Goal: Task Accomplishment & Management: Manage account settings

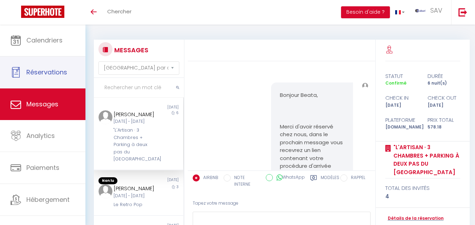
select select "message"
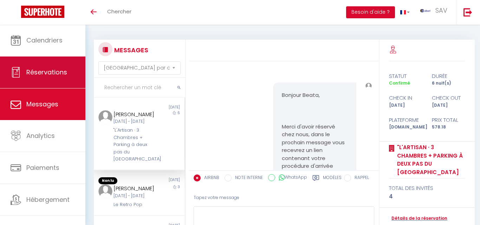
click at [28, 75] on link "Réservations" at bounding box center [42, 73] width 85 height 32
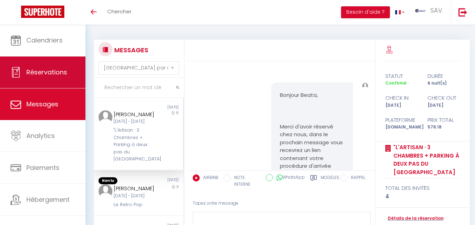
select select "not_cancelled"
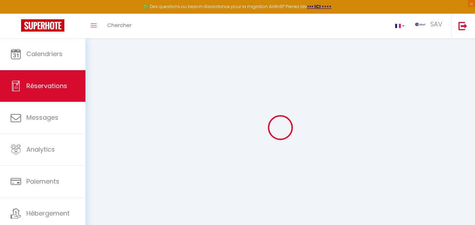
checkbox 39 "false"
checkbox input "false"
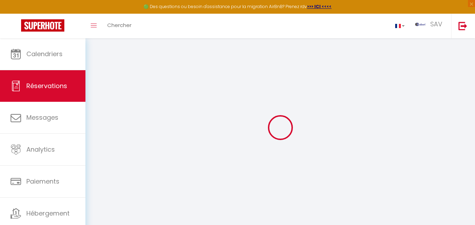
checkbox T2 "false"
checkbox input "false"
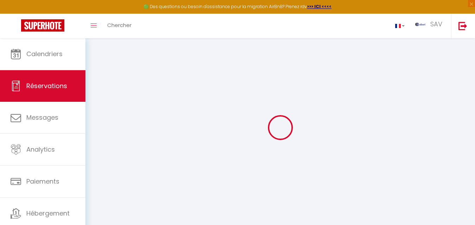
checkbox MARIA "false"
checkbox input "false"
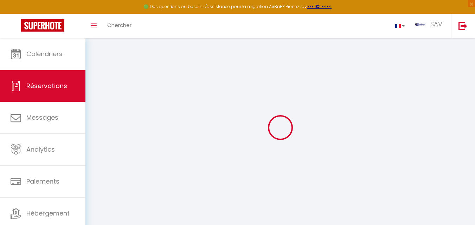
checkbox RATY28 "false"
checkbox input "false"
checkbox LEGEND2\ "false"
checkbox input "false"
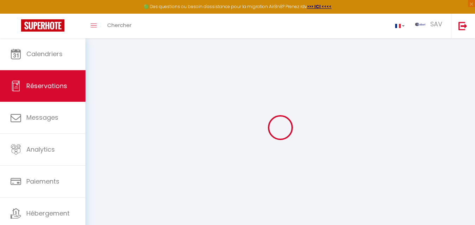
checkbox input "false"
checkbox VICTORIA "false"
checkbox input "false"
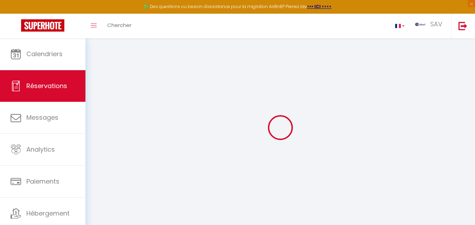
checkbox input "false"
checkbox PECH "false"
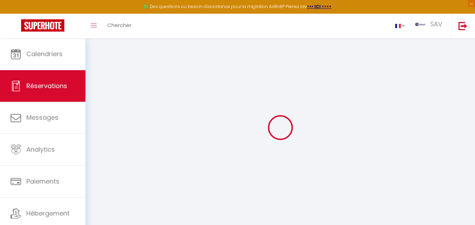
checkbox input "false"
checkbox Marboz "false"
checkbox input "false"
checkbox LANGLOYS "false"
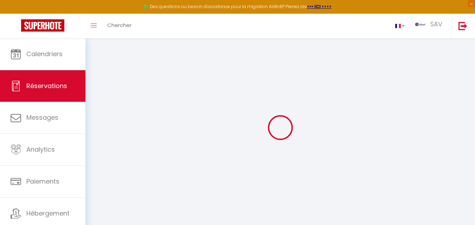
checkbox input "false"
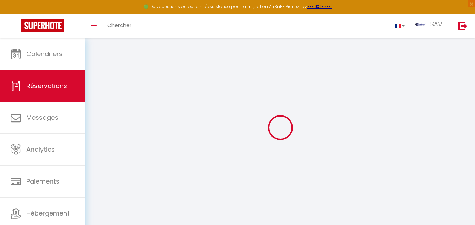
checkbox Garibaldi "false"
checkbox input "false"
checkbox Faure "false"
checkbox input "false"
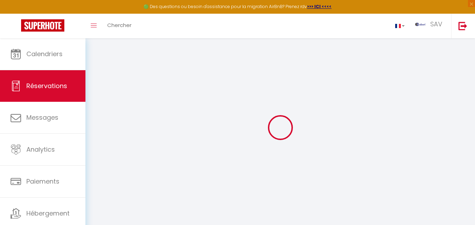
checkbox input "false"
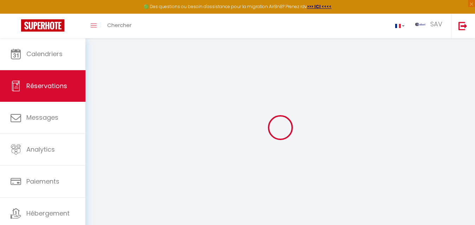
checkbox input "false"
checkbox LOCATION "false"
checkbox input "false"
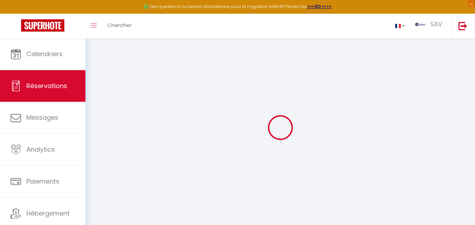
checkbox input "false"
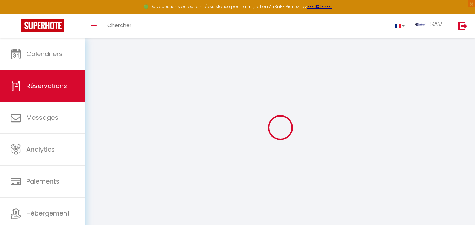
checkbox input "false"
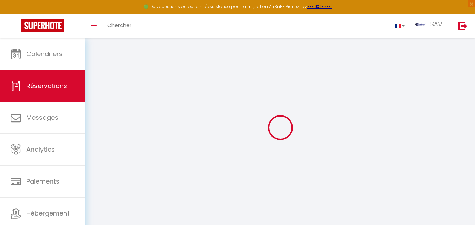
checkbox input "false"
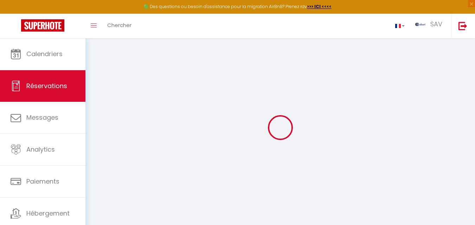
checkbox input "false"
checkbox auriac "false"
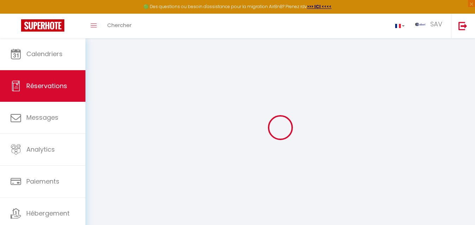
checkbox input "false"
checkbox Bdx "false"
checkbox input "false"
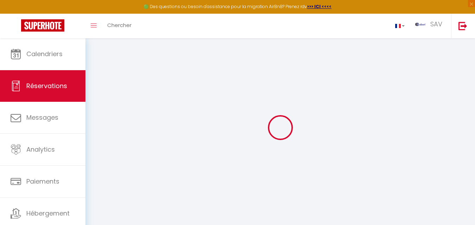
checkbox input "false"
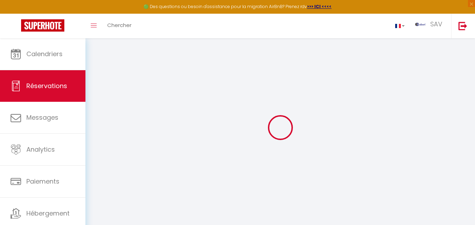
checkbox input "false"
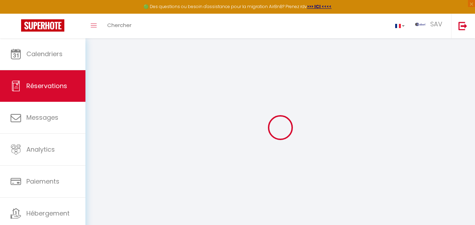
checkbox input "false"
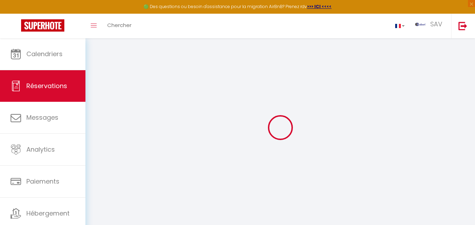
checkbox input "false"
checkbox Lacs "false"
checkbox input "false"
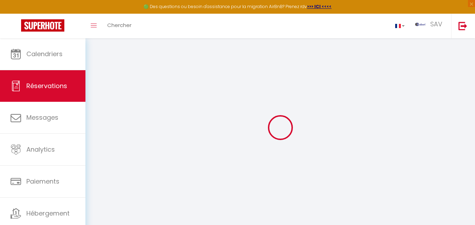
checkbox input "false"
checkbox Yuna "false"
checkbox input "false"
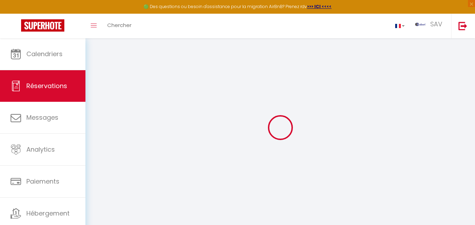
checkbox input "false"
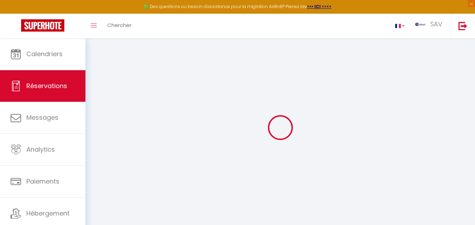
checkbox input "false"
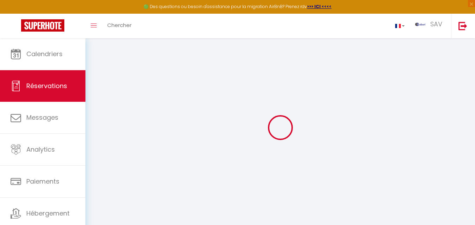
checkbox input "false"
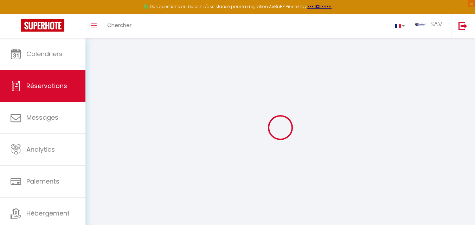
checkbox input "false"
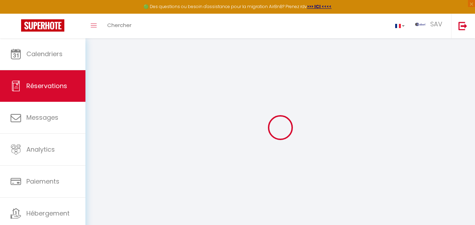
checkbox input "false"
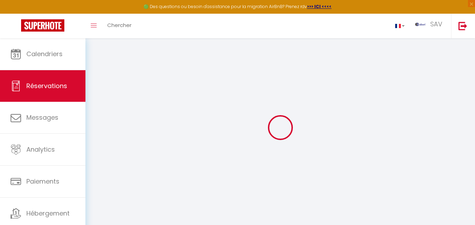
checkbox input "false"
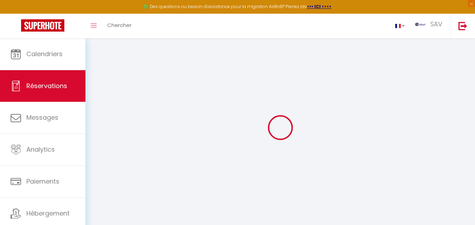
checkbox input "false"
checkbox 2 "false"
checkbox input "false"
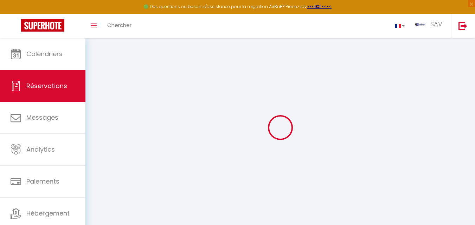
checkbox input "false"
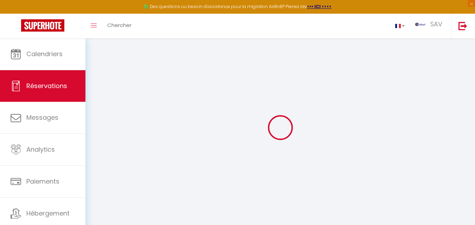
checkbox input "false"
checkbox contrat "false"
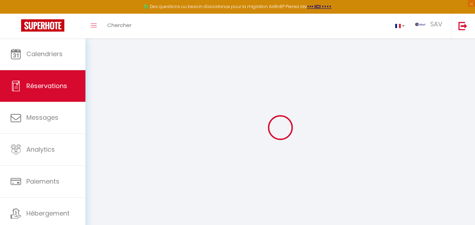
checkbox input "false"
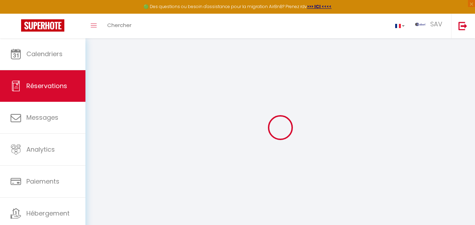
checkbox IDR "false"
checkbox input "false"
checkbox Havre "false"
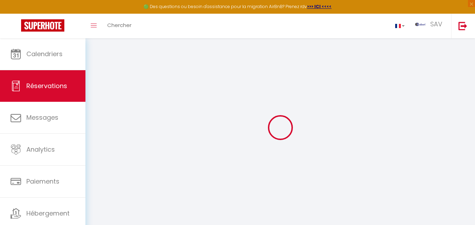
checkbox input "false"
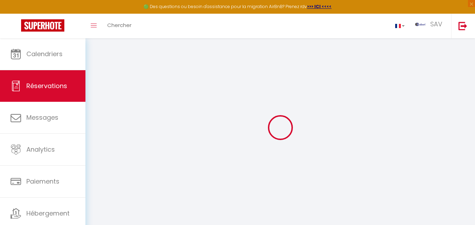
checkbox input "false"
checkbox T2 "false"
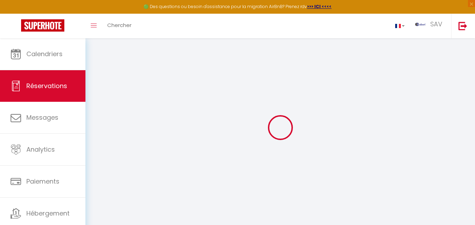
checkbox input "false"
checkbox Bois "false"
checkbox input "false"
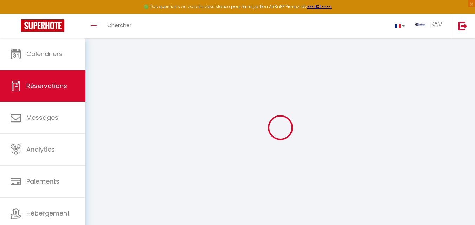
checkbox input "false"
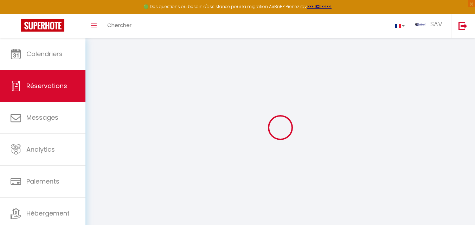
checkbox input "false"
checkbox Play "false"
checkbox input "false"
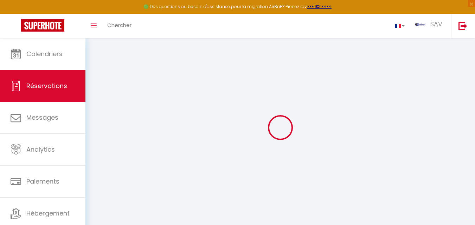
checkbox input "false"
checkbox Spa "false"
checkbox input "false"
checkbox T2 "false"
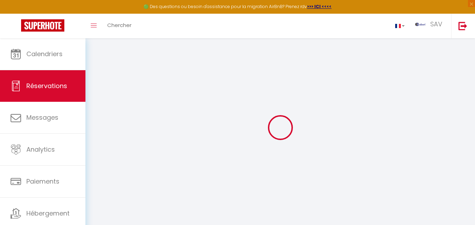
checkbox input "false"
checkbox T3 "false"
checkbox input "false"
checkbox Chambre "false"
checkbox input "false"
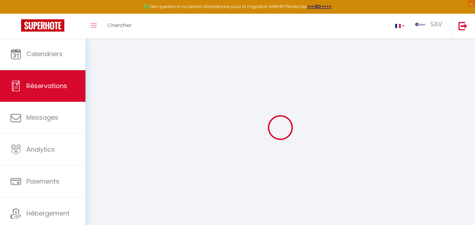
checkbox input "false"
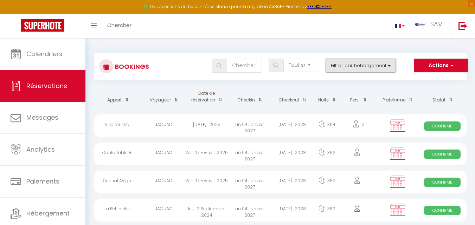
click at [389, 64] on button "Filtrer par hébergement" at bounding box center [360, 66] width 70 height 14
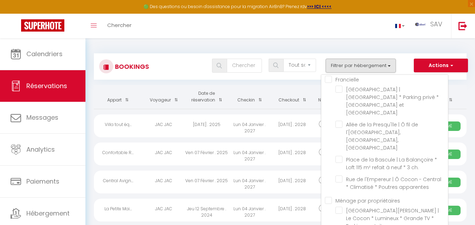
scroll to position [7631, 0]
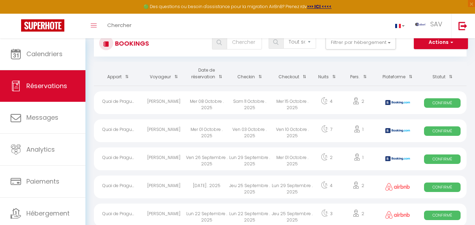
scroll to position [35, 0]
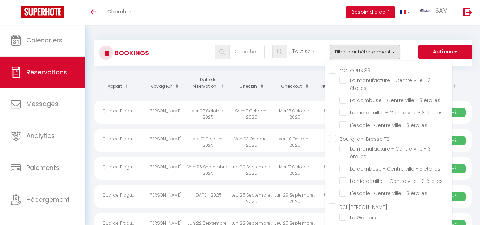
select select "not_cancelled"
